Goal: Transaction & Acquisition: Purchase product/service

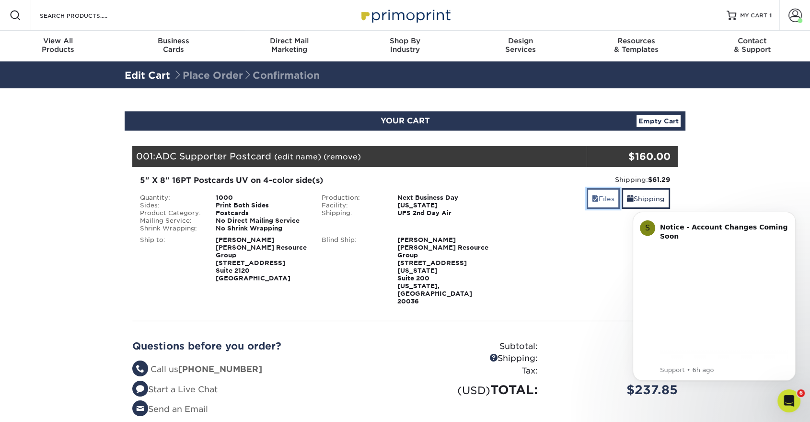
click at [592, 199] on span at bounding box center [595, 199] width 7 height 8
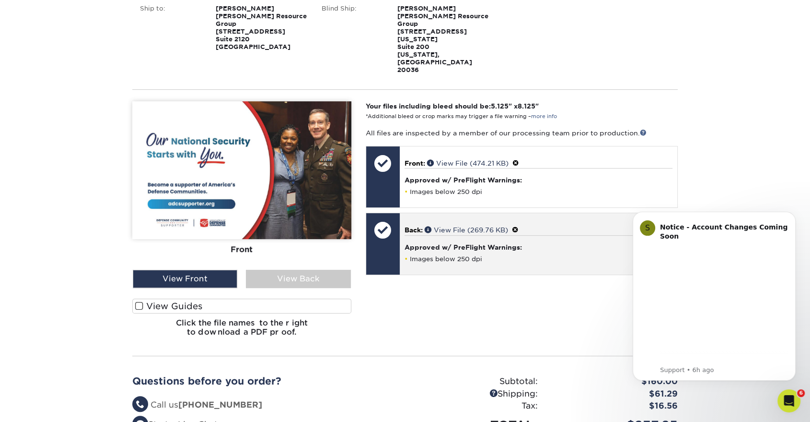
scroll to position [213, 0]
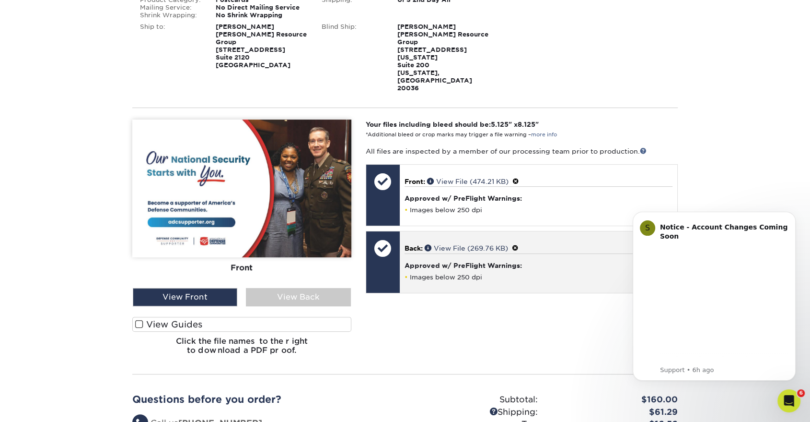
click at [518, 244] on span at bounding box center [515, 248] width 7 height 8
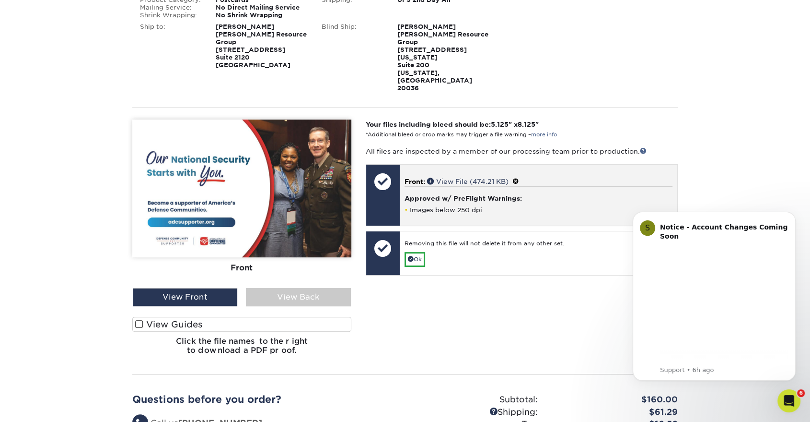
click at [518, 177] on span at bounding box center [516, 181] width 7 height 8
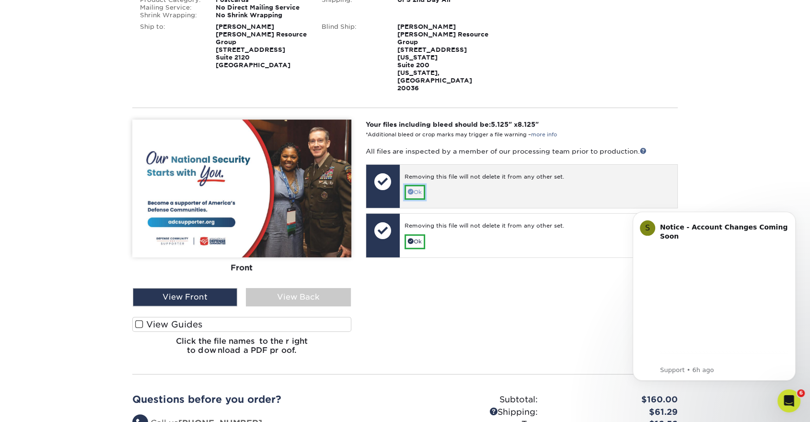
click at [413, 185] on link "Ok" at bounding box center [415, 192] width 21 height 15
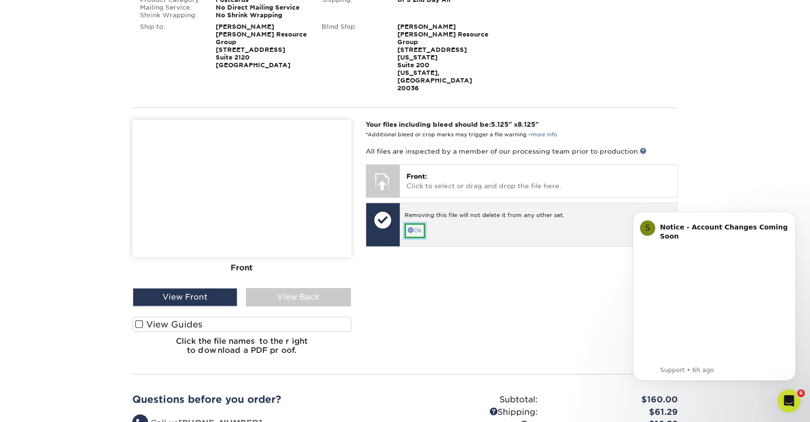
click at [417, 223] on link "Ok" at bounding box center [415, 230] width 21 height 15
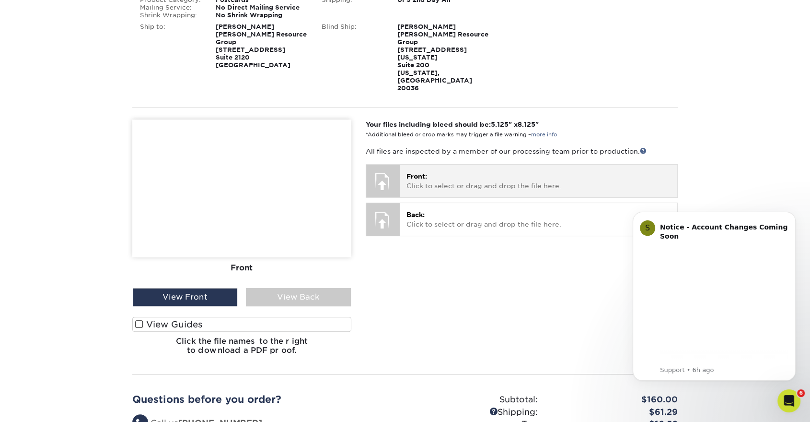
click at [434, 171] on p "Front: Click to select or drag and drop the file here." at bounding box center [539, 181] width 264 height 20
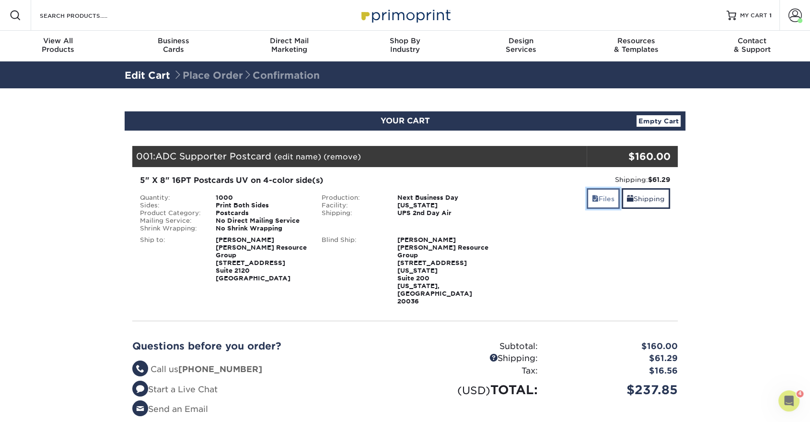
click at [616, 199] on link "Files" at bounding box center [603, 198] width 33 height 21
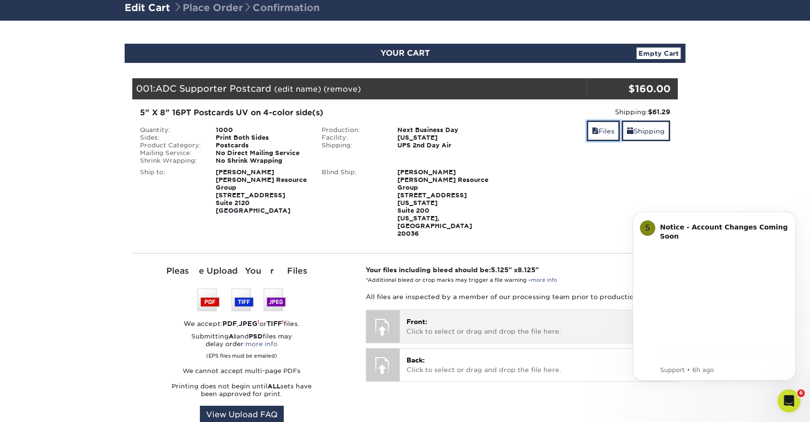
scroll to position [160, 0]
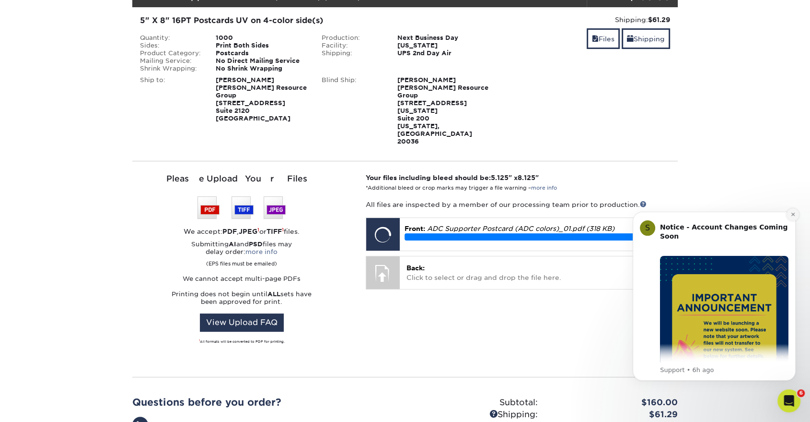
click at [789, 214] on button "Dismiss notification" at bounding box center [793, 214] width 12 height 12
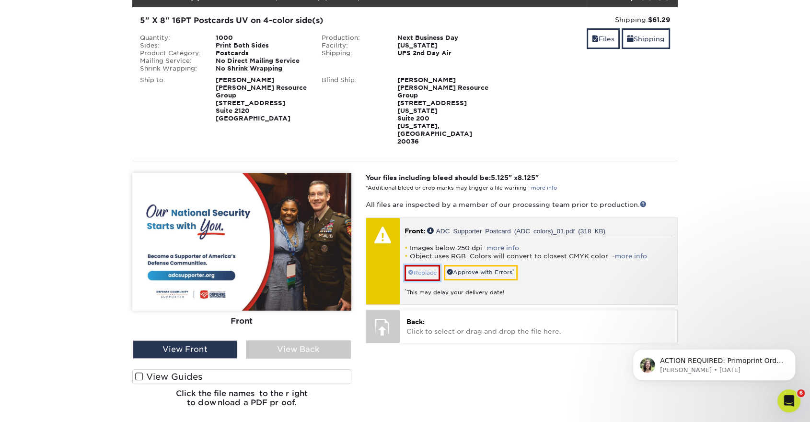
click at [430, 265] on link "Replace" at bounding box center [422, 272] width 35 height 15
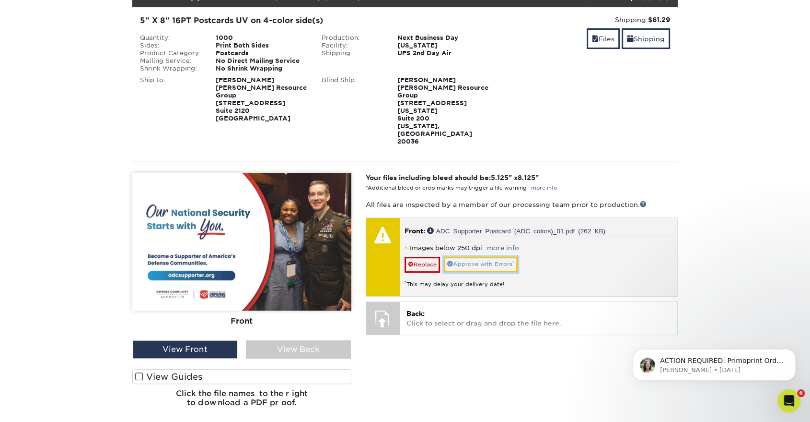
click at [496, 257] on link "Approve with Errors *" at bounding box center [481, 264] width 74 height 15
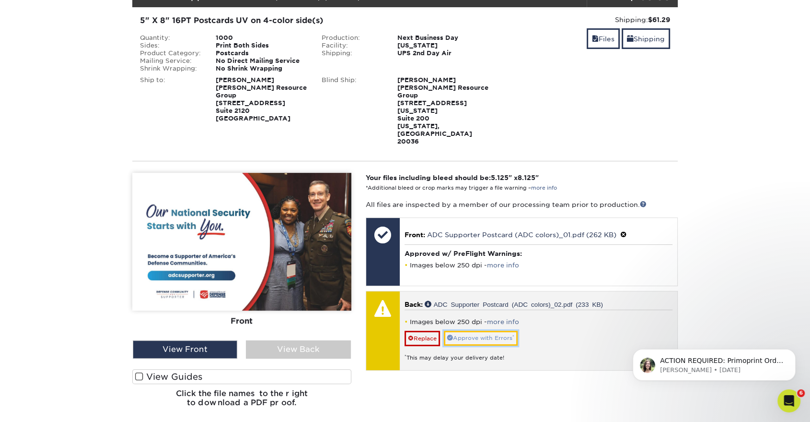
click at [506, 330] on link "Approve with Errors *" at bounding box center [481, 337] width 74 height 15
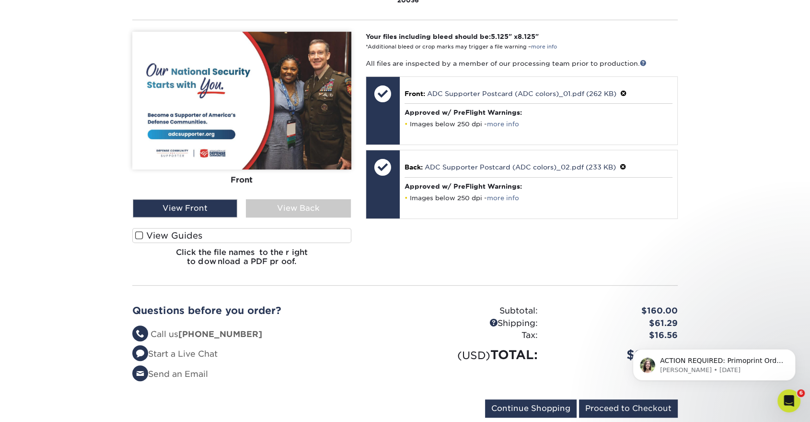
scroll to position [319, 0]
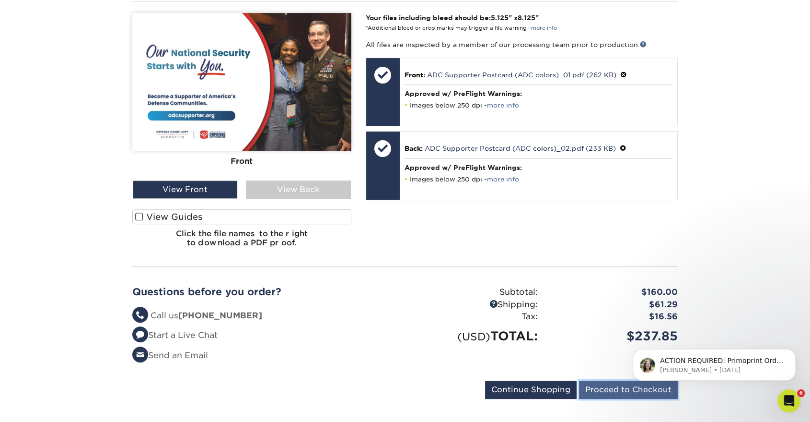
click at [607, 380] on input "Proceed to Checkout" at bounding box center [628, 389] width 99 height 18
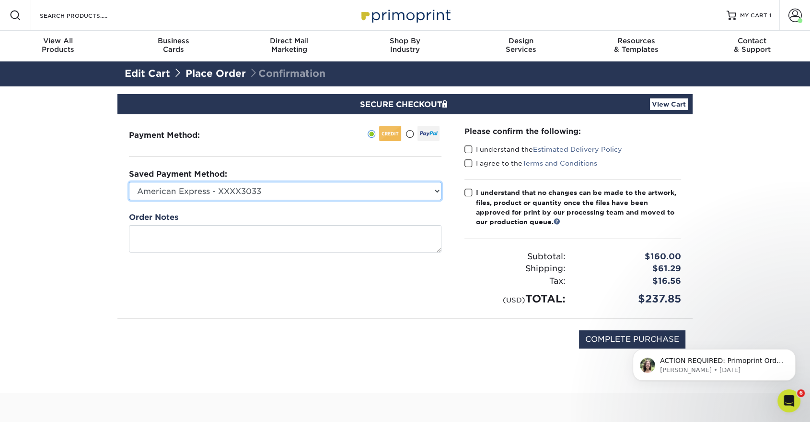
click at [385, 188] on select "American Express - XXXX3033 American Express - XXXX3033 American Express - XXXX…" at bounding box center [285, 191] width 313 height 18
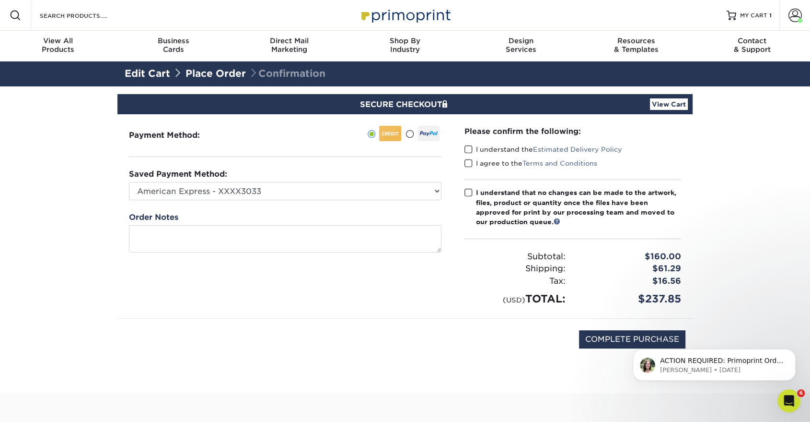
click at [471, 148] on span at bounding box center [469, 149] width 8 height 9
click at [0, 0] on input "I understand the Estimated Delivery Policy" at bounding box center [0, 0] width 0 height 0
click at [469, 164] on span at bounding box center [469, 163] width 8 height 9
click at [0, 0] on input "I agree to the Terms and Conditions" at bounding box center [0, 0] width 0 height 0
click at [659, 107] on link "View Cart" at bounding box center [669, 104] width 38 height 12
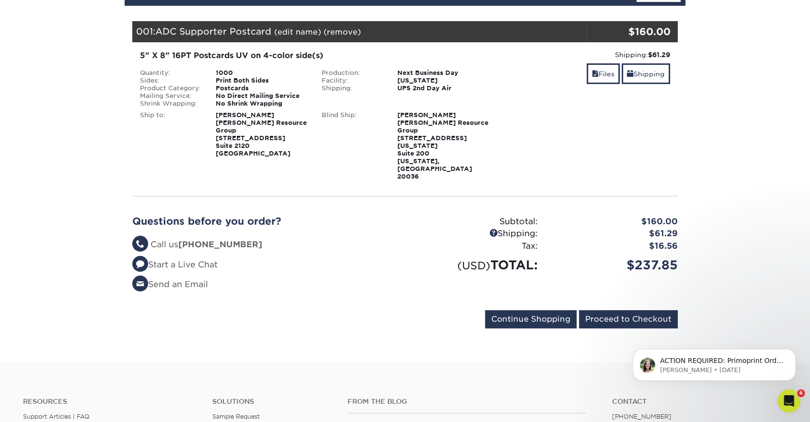
scroll to position [106, 0]
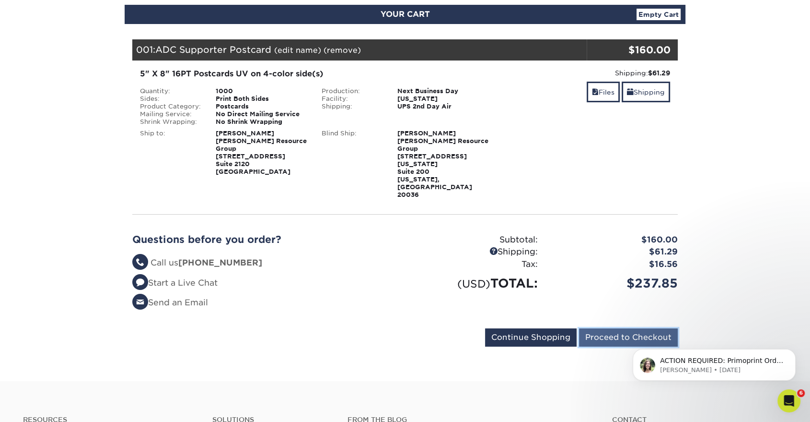
click at [622, 328] on input "Proceed to Checkout" at bounding box center [628, 337] width 99 height 18
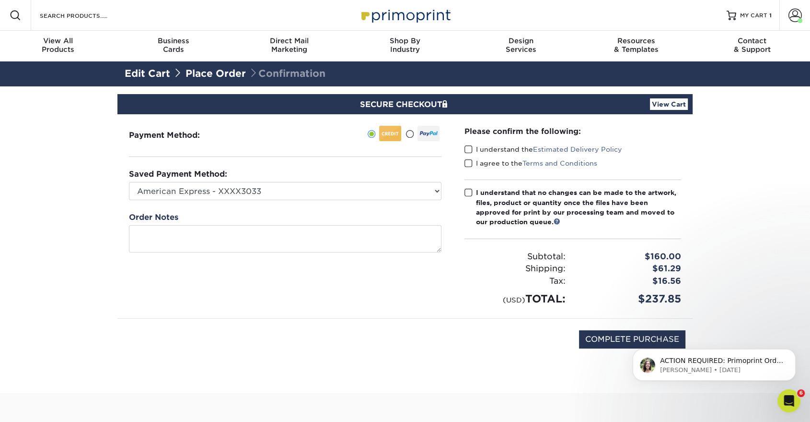
click at [469, 149] on span at bounding box center [469, 149] width 8 height 9
click at [0, 0] on input "I understand the Estimated Delivery Policy" at bounding box center [0, 0] width 0 height 0
click at [470, 163] on span at bounding box center [469, 163] width 8 height 9
click at [0, 0] on input "I agree to the Terms and Conditions" at bounding box center [0, 0] width 0 height 0
click at [468, 191] on span at bounding box center [469, 192] width 8 height 9
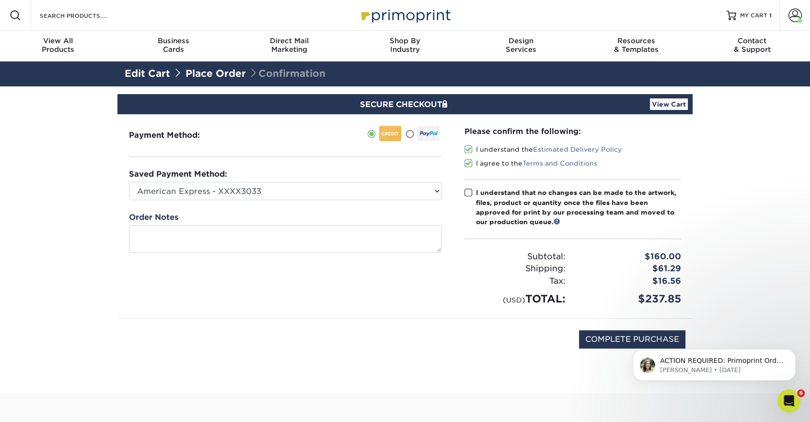
click at [0, 0] on input "I understand that no changes can be made to the artwork, files, product or quan…" at bounding box center [0, 0] width 0 height 0
click at [795, 354] on button "Dismiss notification" at bounding box center [793, 351] width 12 height 12
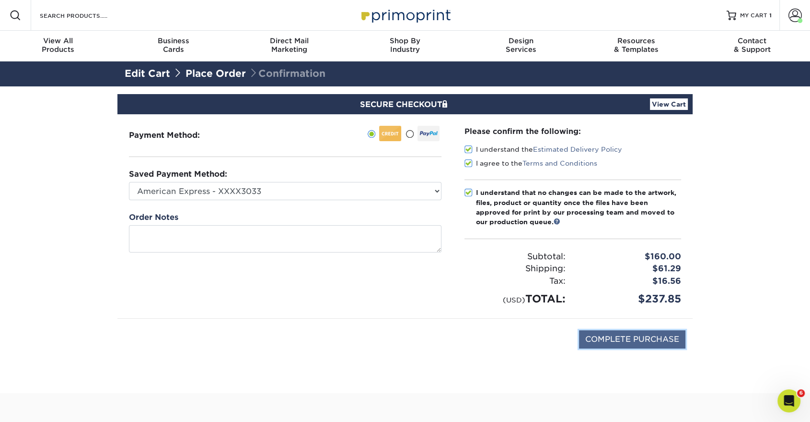
click at [651, 333] on input "COMPLETE PURCHASE" at bounding box center [632, 339] width 106 height 18
type input "PROCESSING, PLEASE WAIT..."
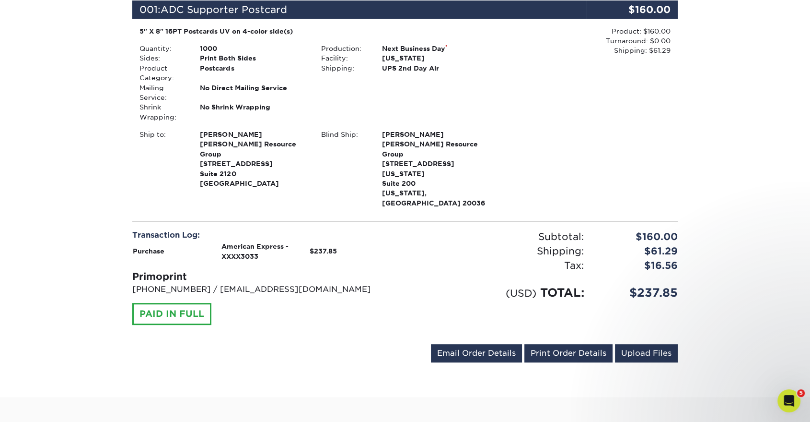
scroll to position [319, 0]
